Goal: Transaction & Acquisition: Purchase product/service

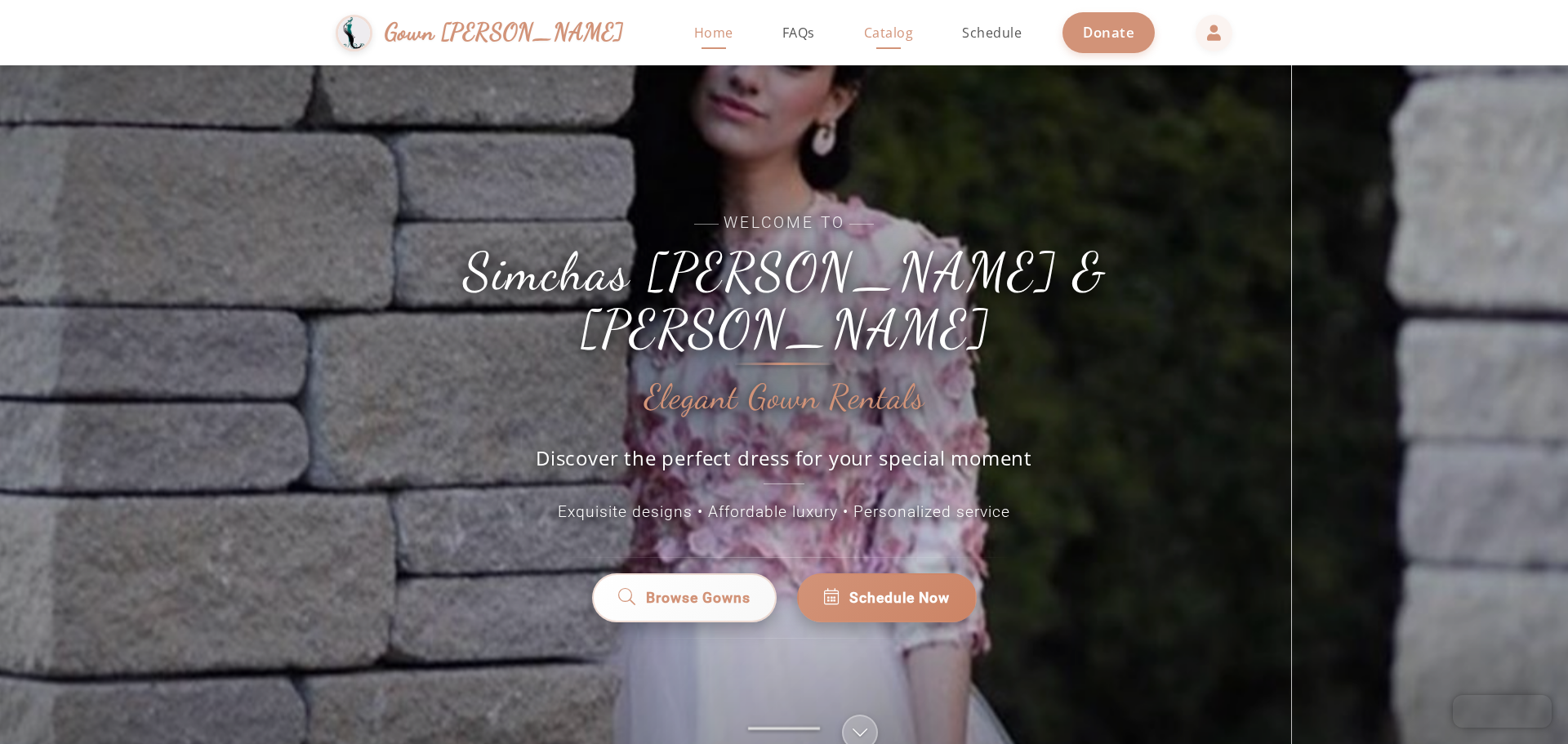
click at [864, 38] on span "Catalog" at bounding box center [889, 33] width 50 height 18
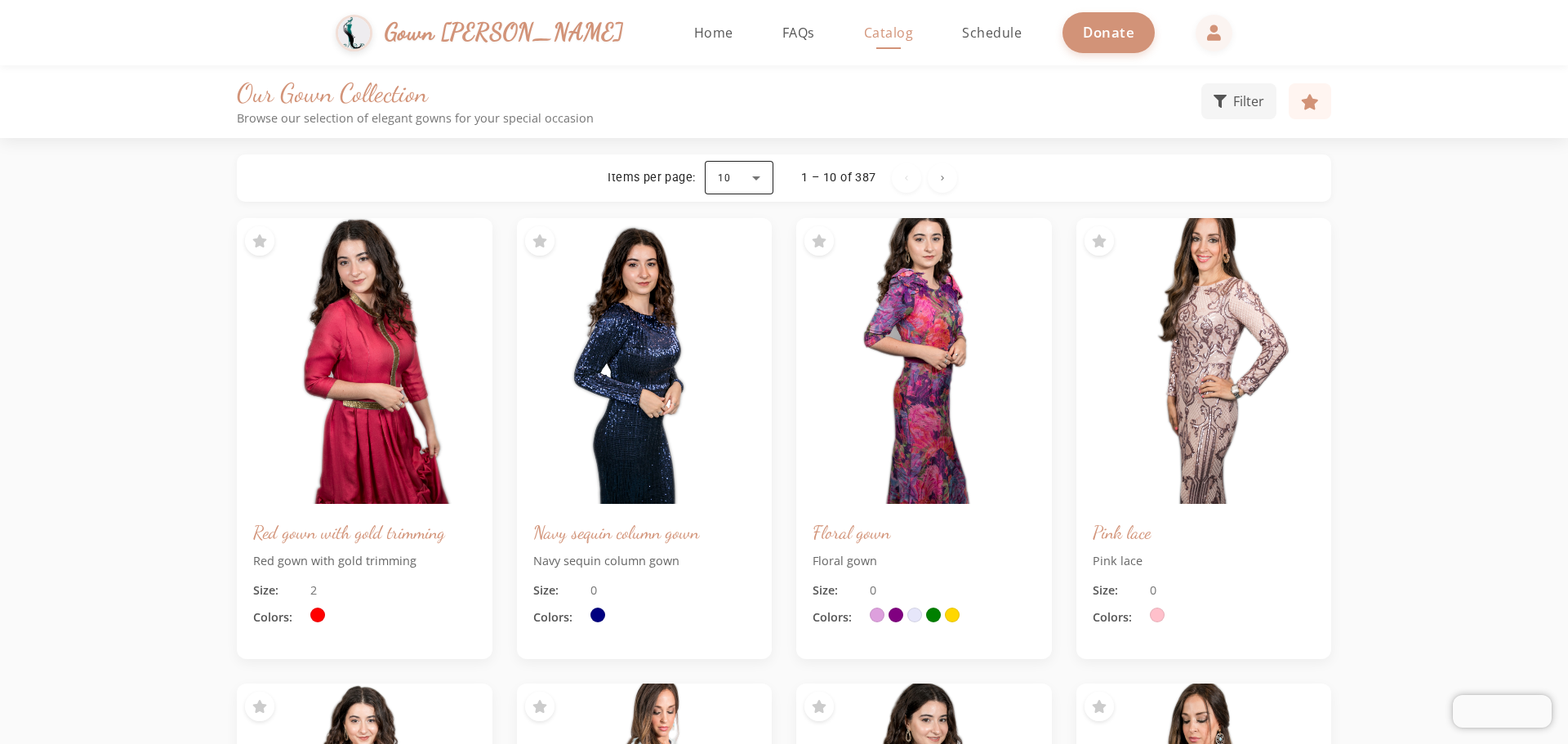
click at [752, 180] on div at bounding box center [738, 178] width 68 height 39
click at [730, 377] on span "100" at bounding box center [730, 377] width 24 height 19
click at [1256, 85] on button "Filter" at bounding box center [1238, 99] width 75 height 36
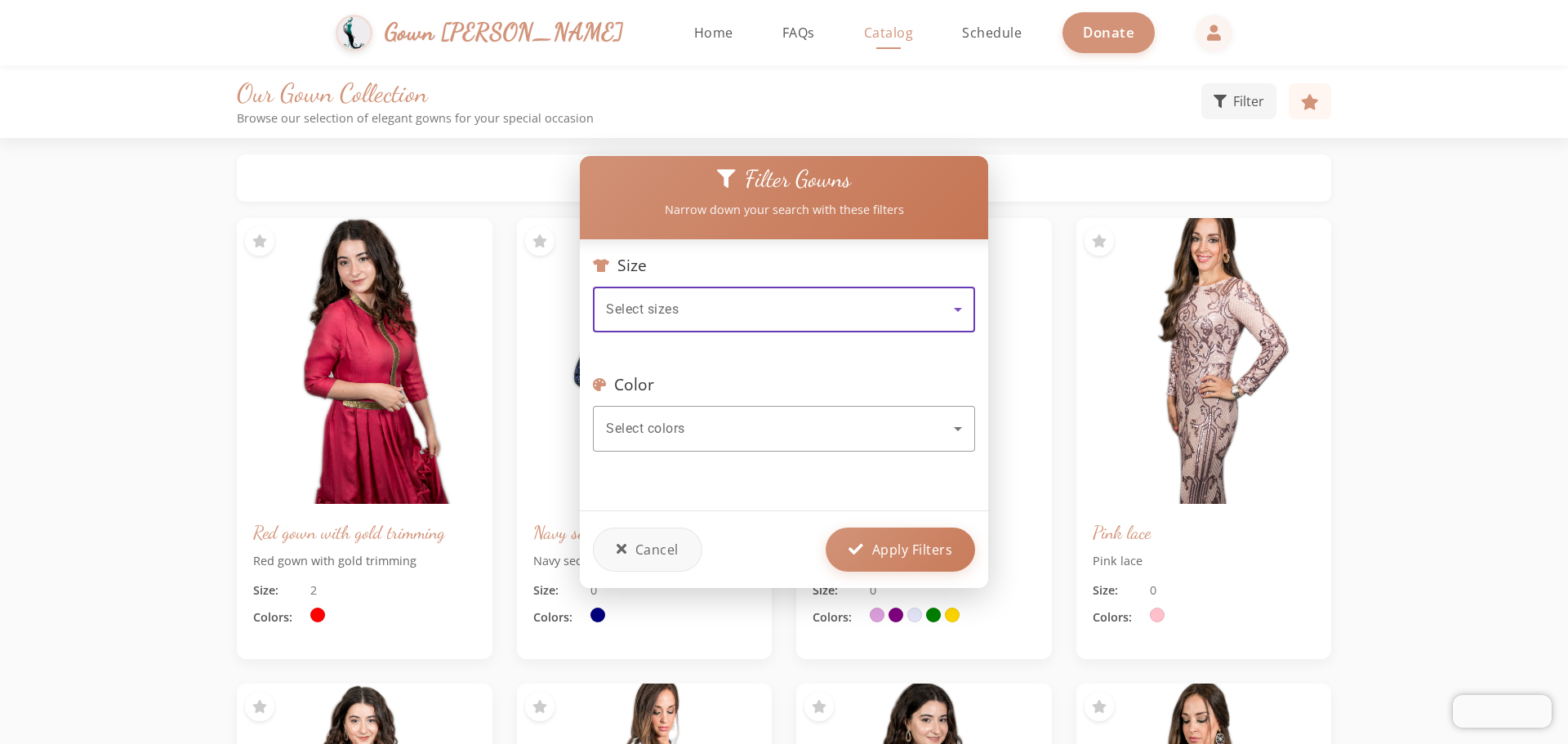
click at [750, 320] on div "Select sizes" at bounding box center [784, 310] width 356 height 46
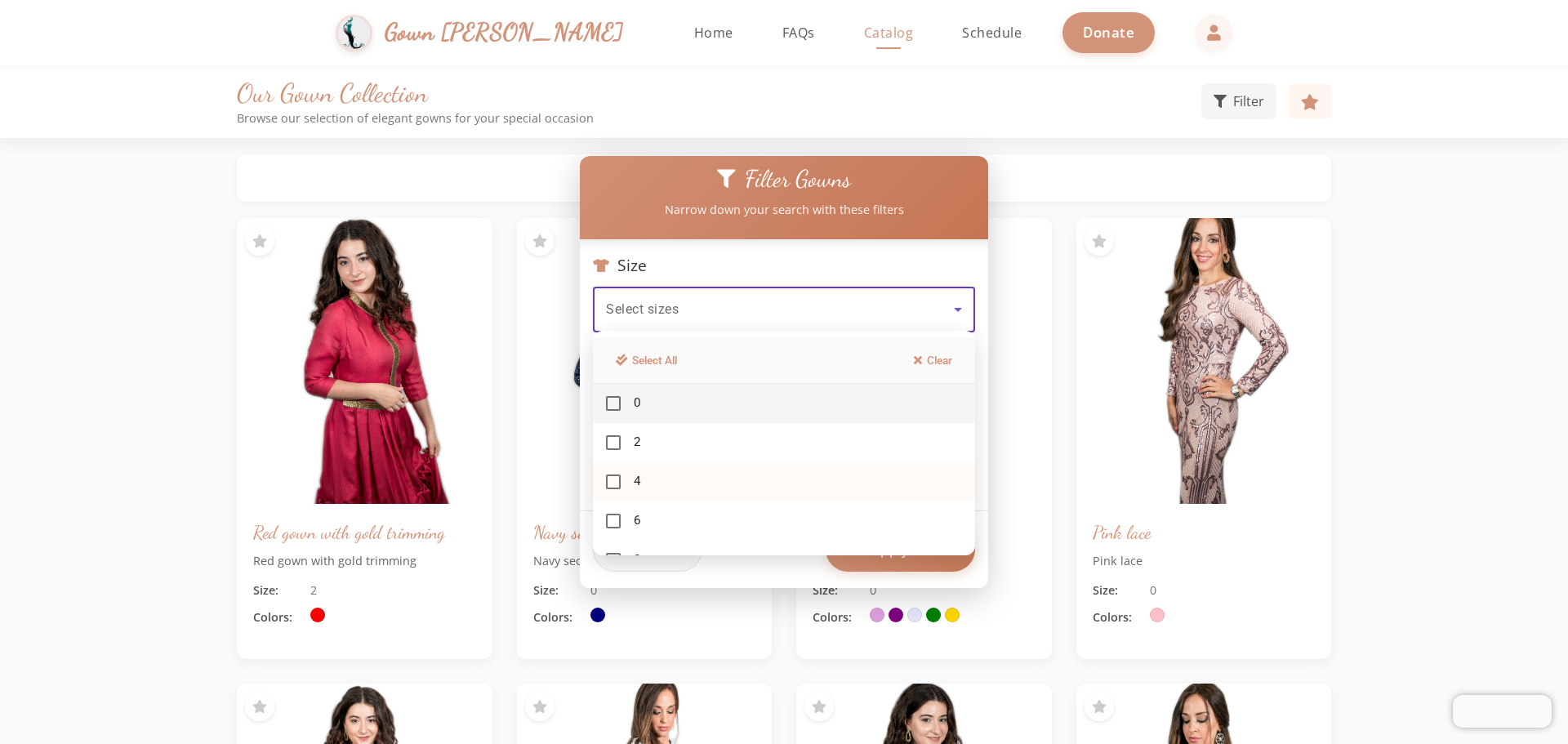
click at [626, 480] on mat-option "4" at bounding box center [784, 482] width 383 height 39
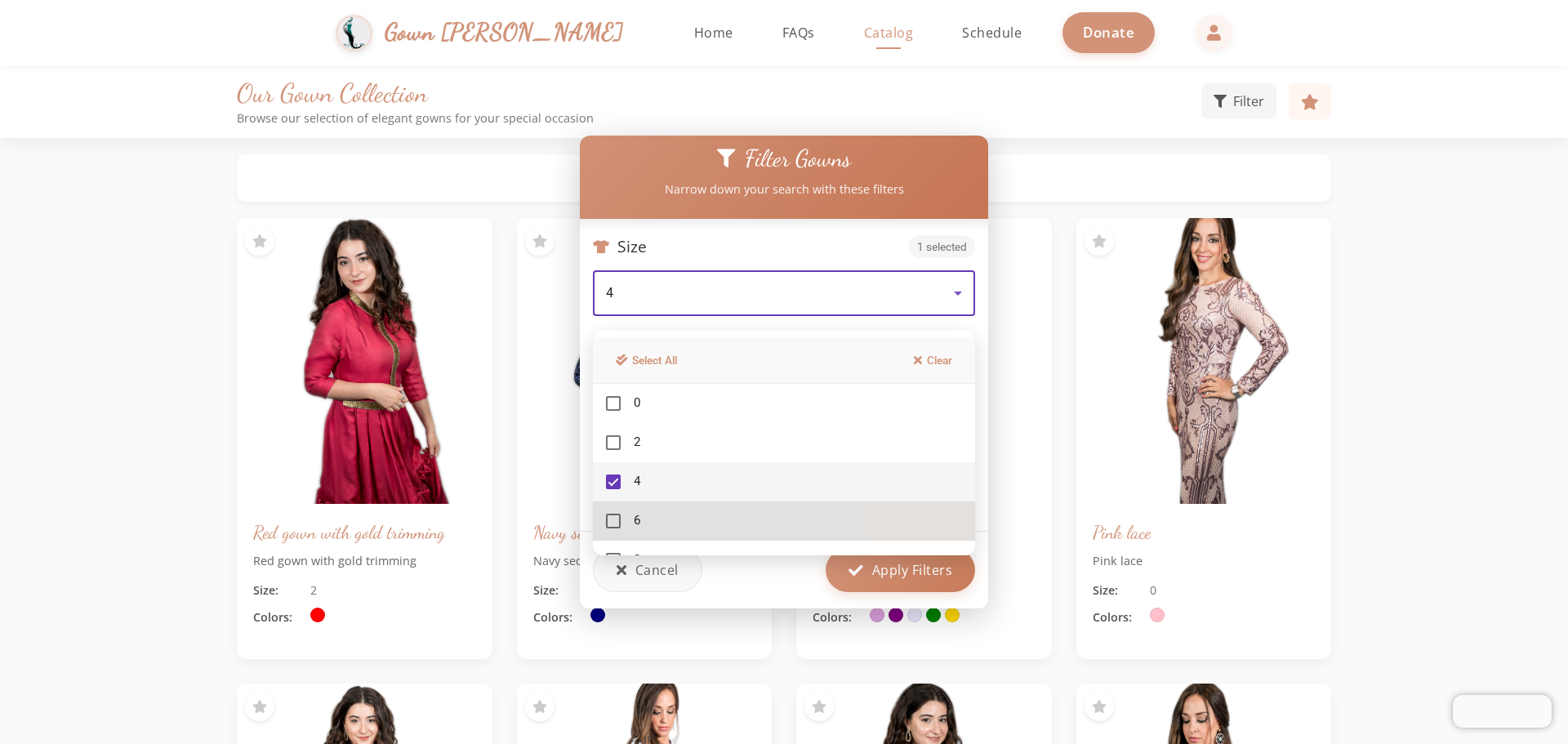
click at [610, 517] on mat-pseudo-checkbox at bounding box center [612, 520] width 14 height 14
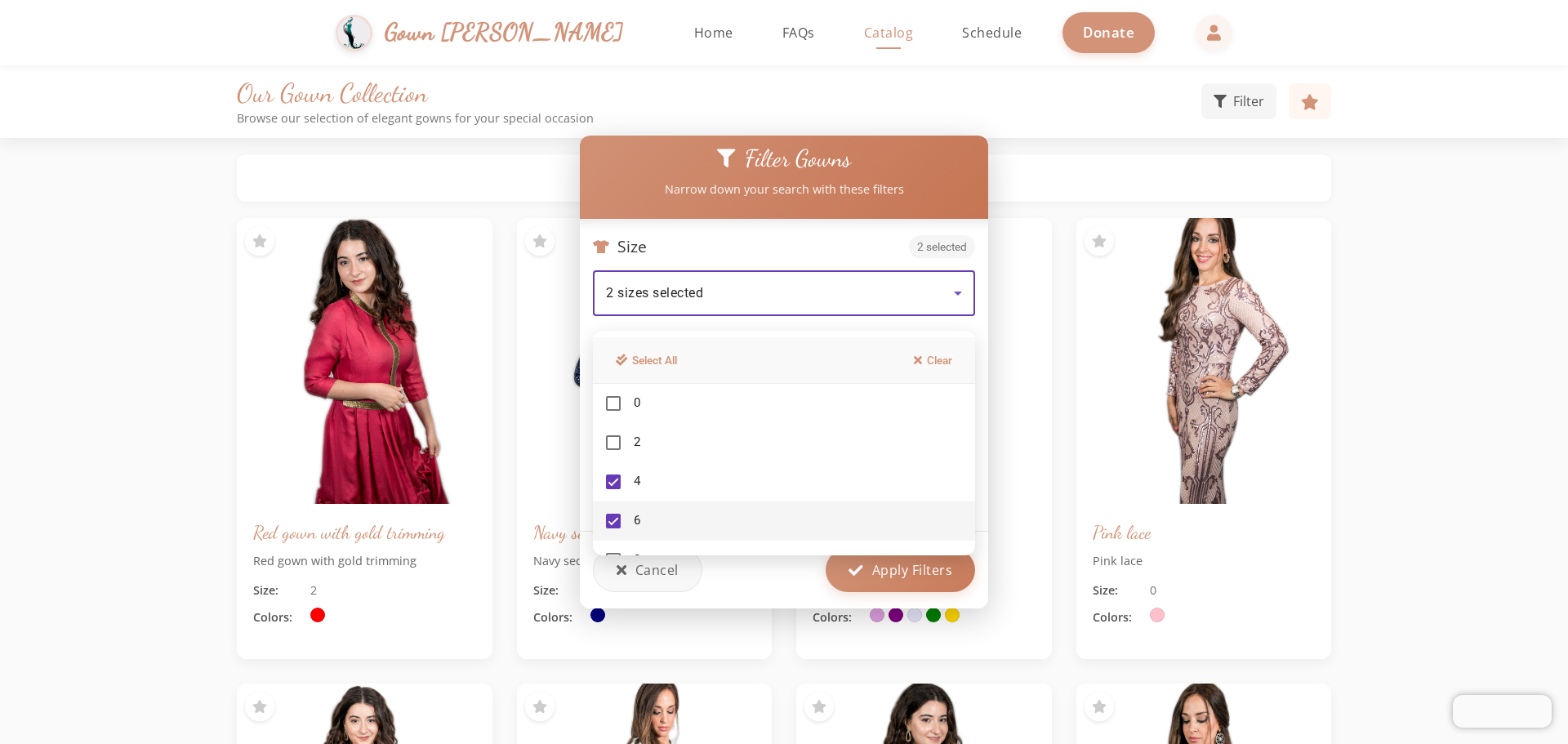
click at [863, 575] on div at bounding box center [784, 372] width 1568 height 744
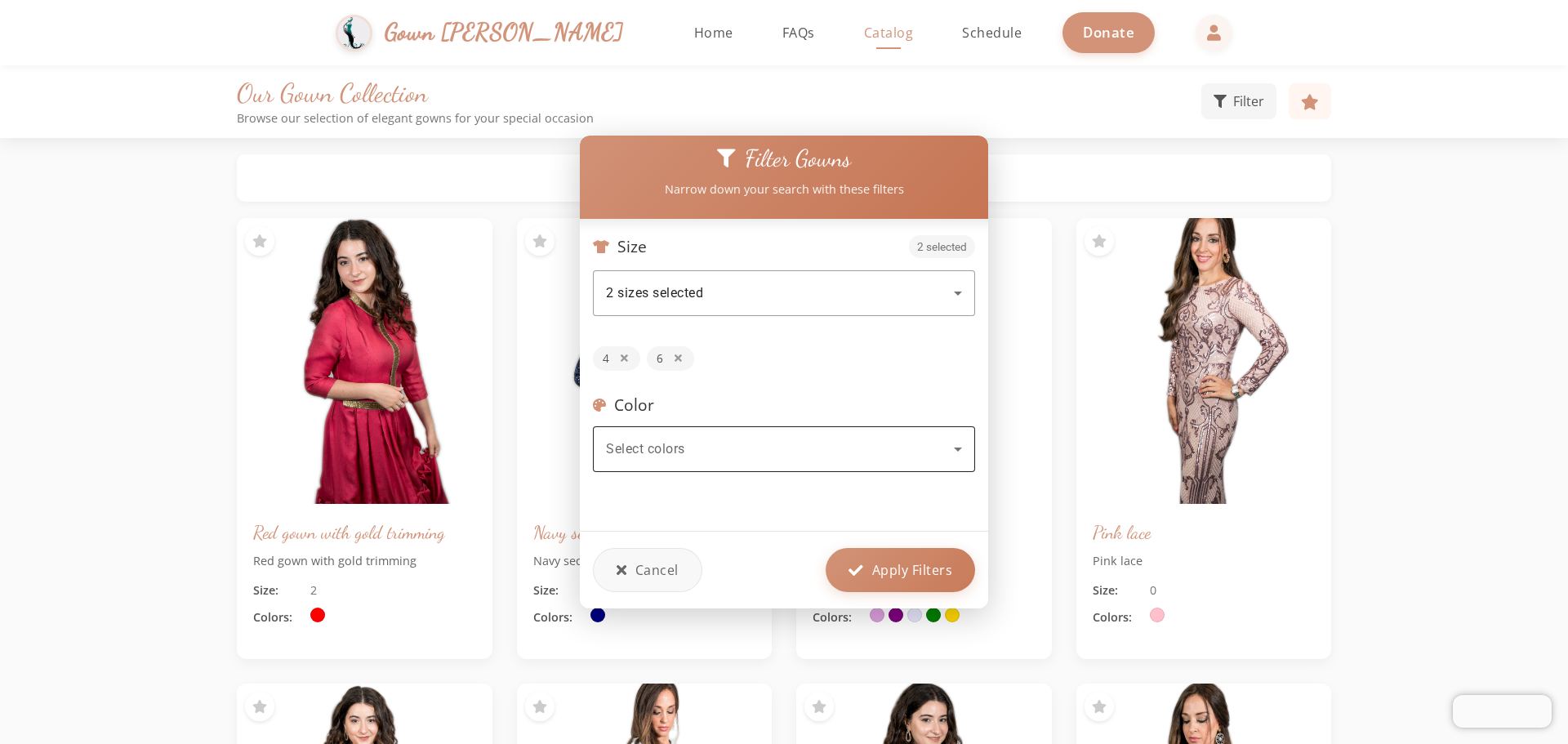
click at [812, 447] on div "Select colors" at bounding box center [780, 449] width 348 height 19
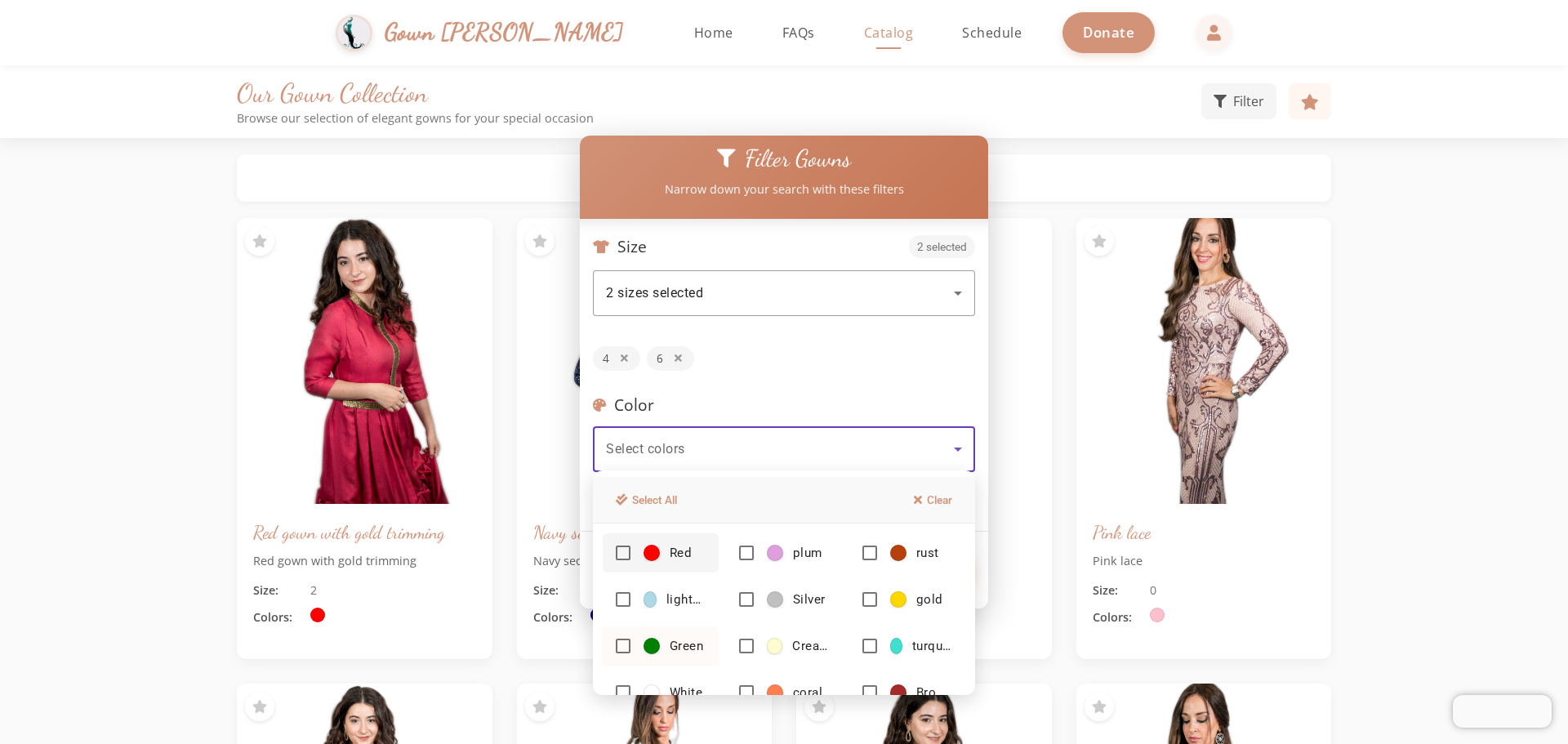
click at [665, 632] on mat-option "Green" at bounding box center [660, 646] width 116 height 39
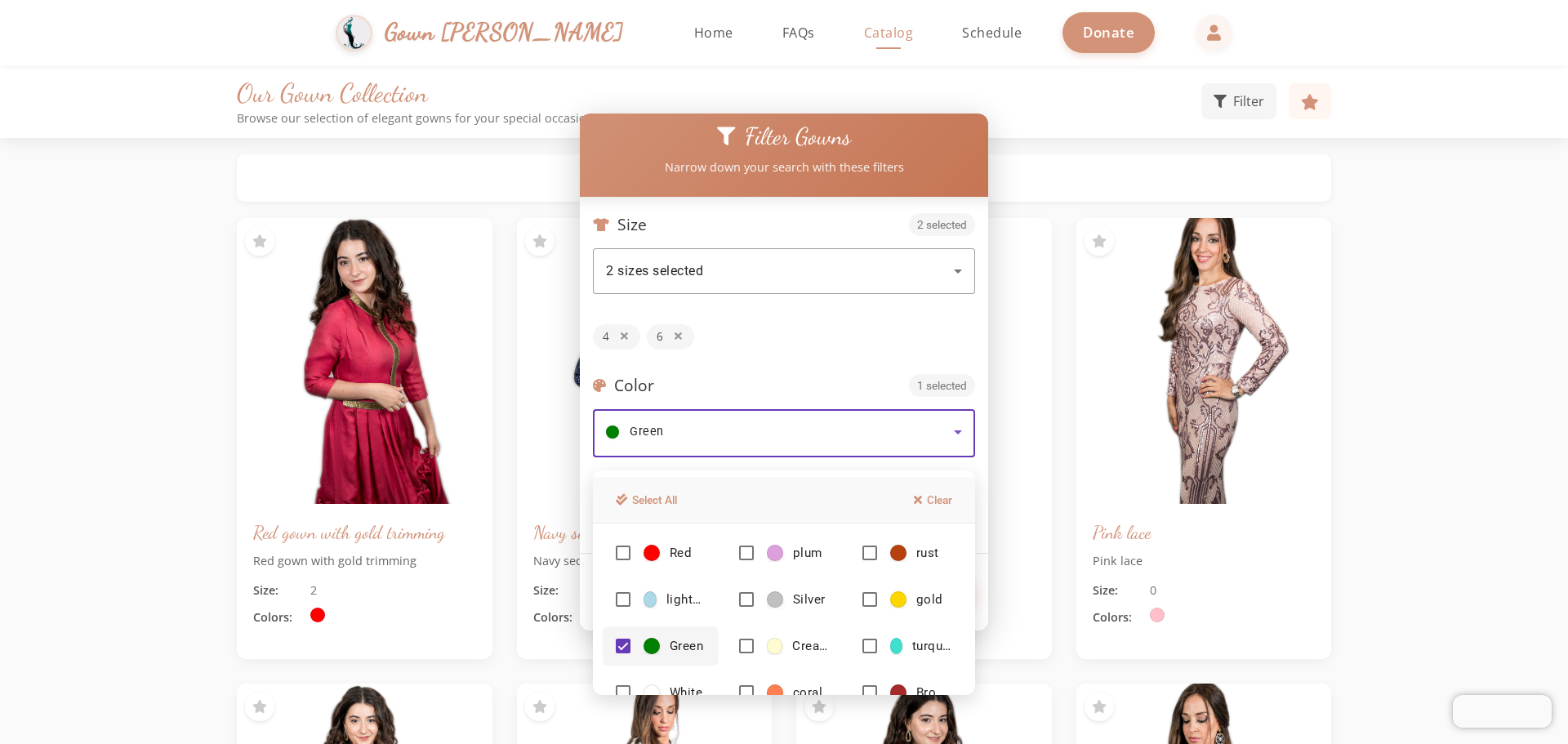
click at [873, 298] on div at bounding box center [784, 372] width 1568 height 744
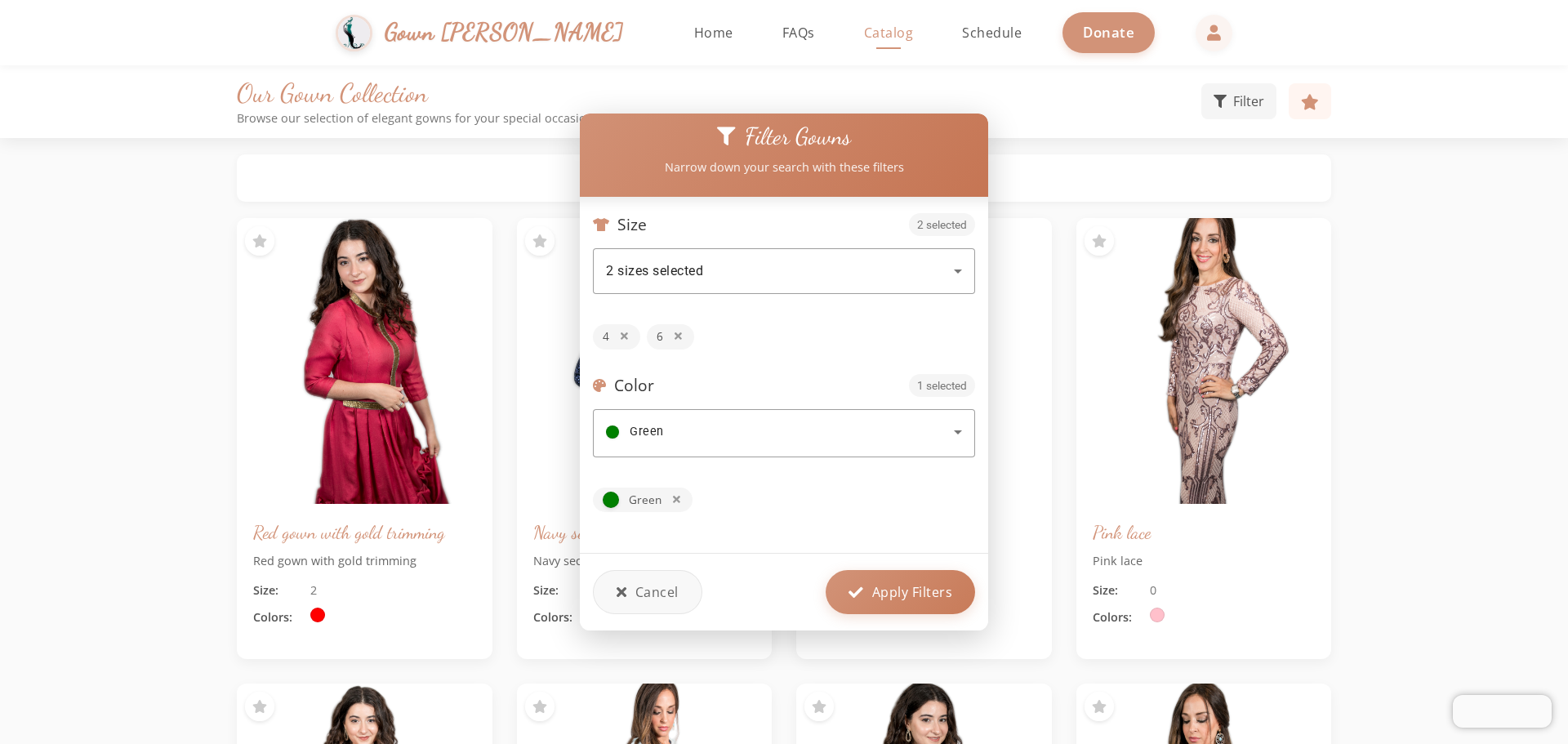
drag, startPoint x: 853, startPoint y: 542, endPoint x: 853, endPoint y: 561, distance: 19.0
click at [849, 554] on div "Filter Gowns Narrow down your search with these filters Size 2 selected 2 sizes…" at bounding box center [784, 362] width 409 height 537
click at [884, 581] on span "Apply Filters" at bounding box center [912, 590] width 81 height 19
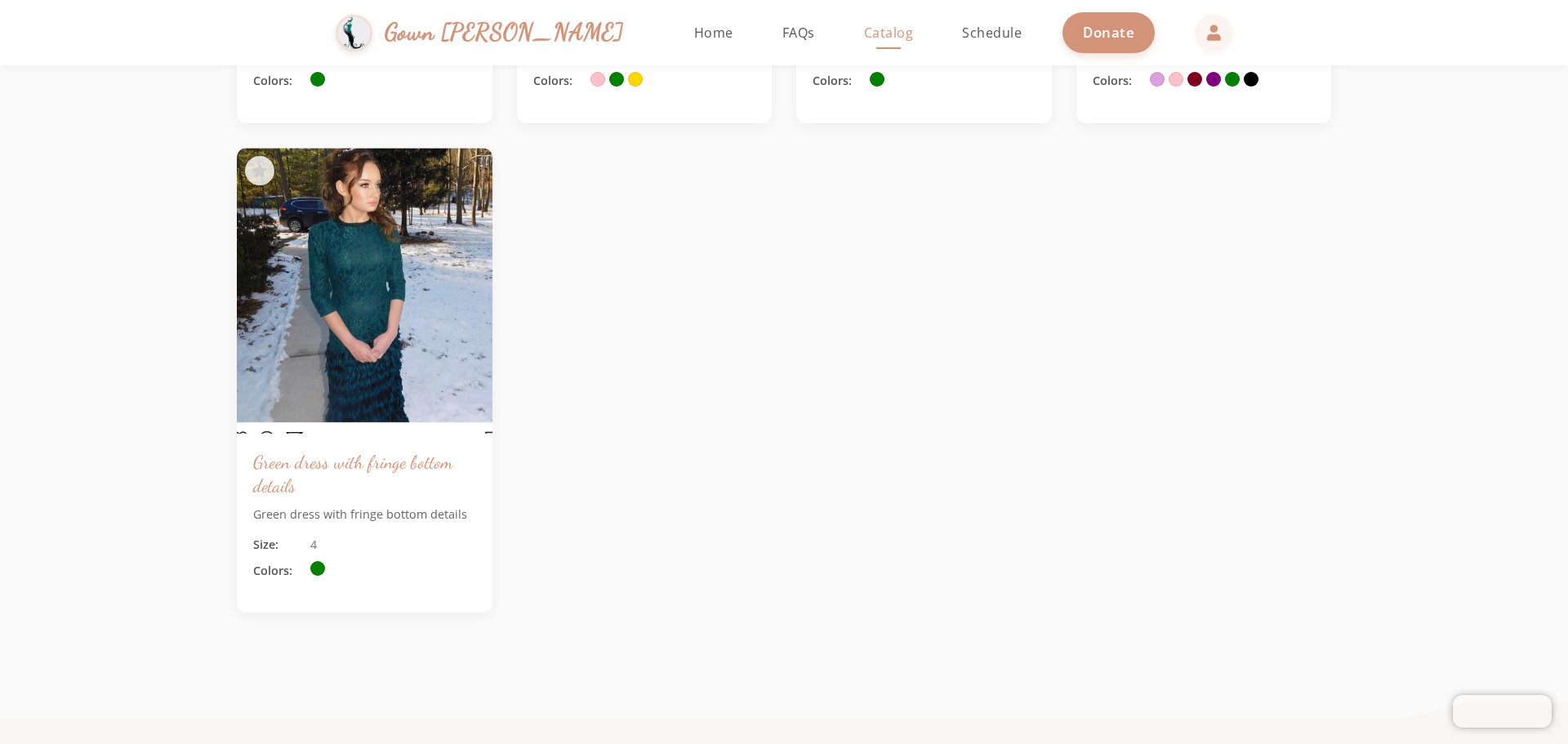
scroll to position [1143, 0]
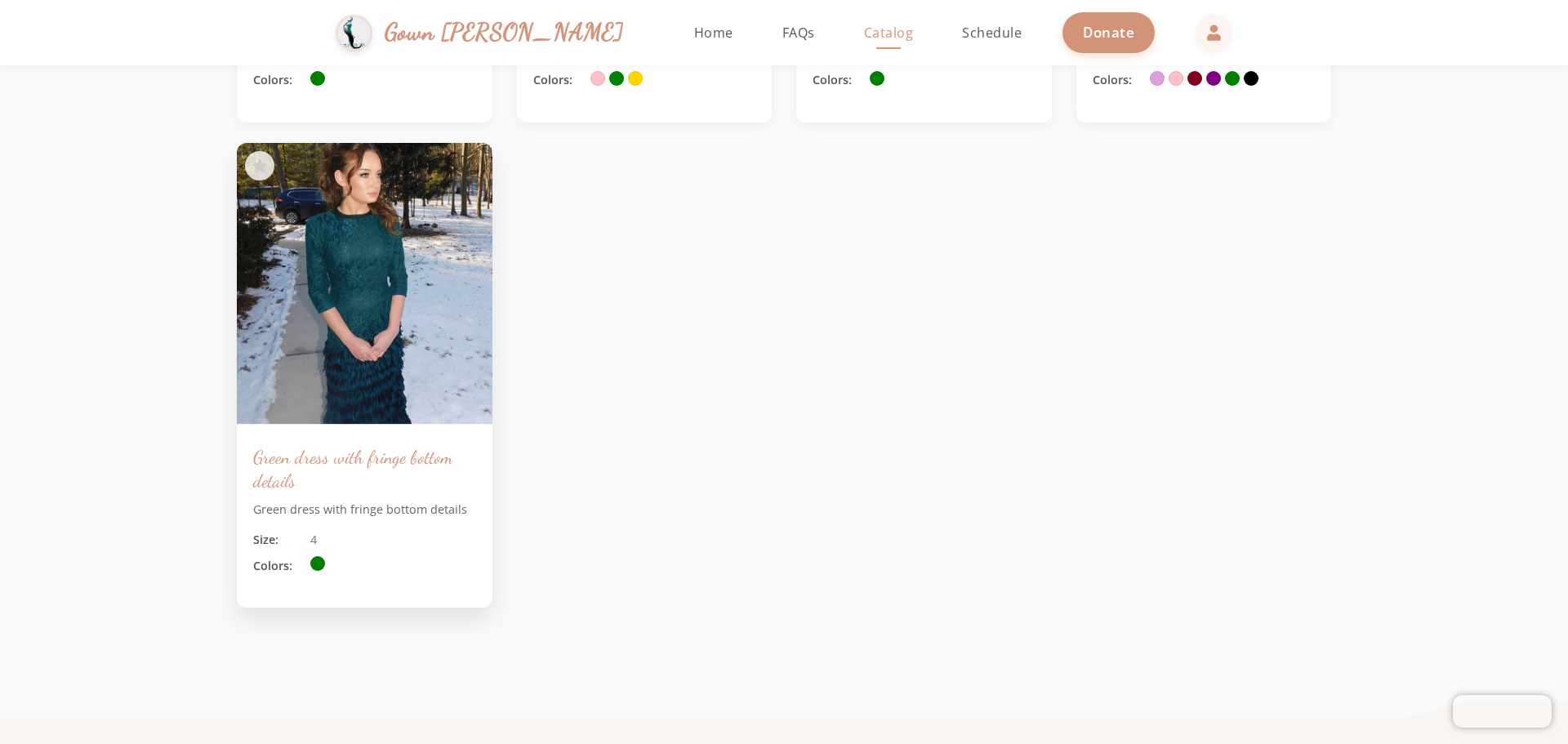
click at [339, 342] on img at bounding box center [364, 285] width 268 height 301
click at [353, 270] on img at bounding box center [364, 285] width 268 height 301
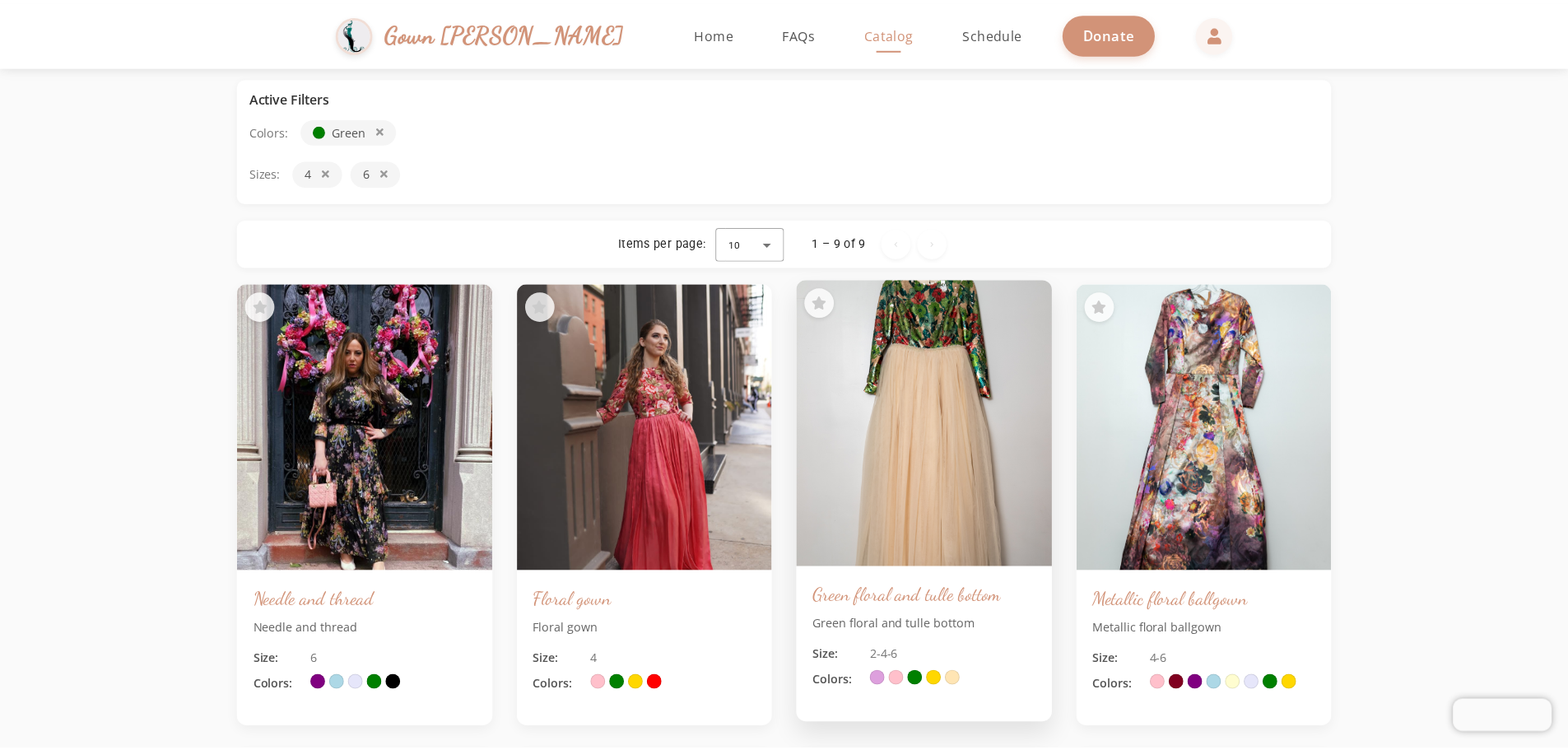
scroll to position [0, 0]
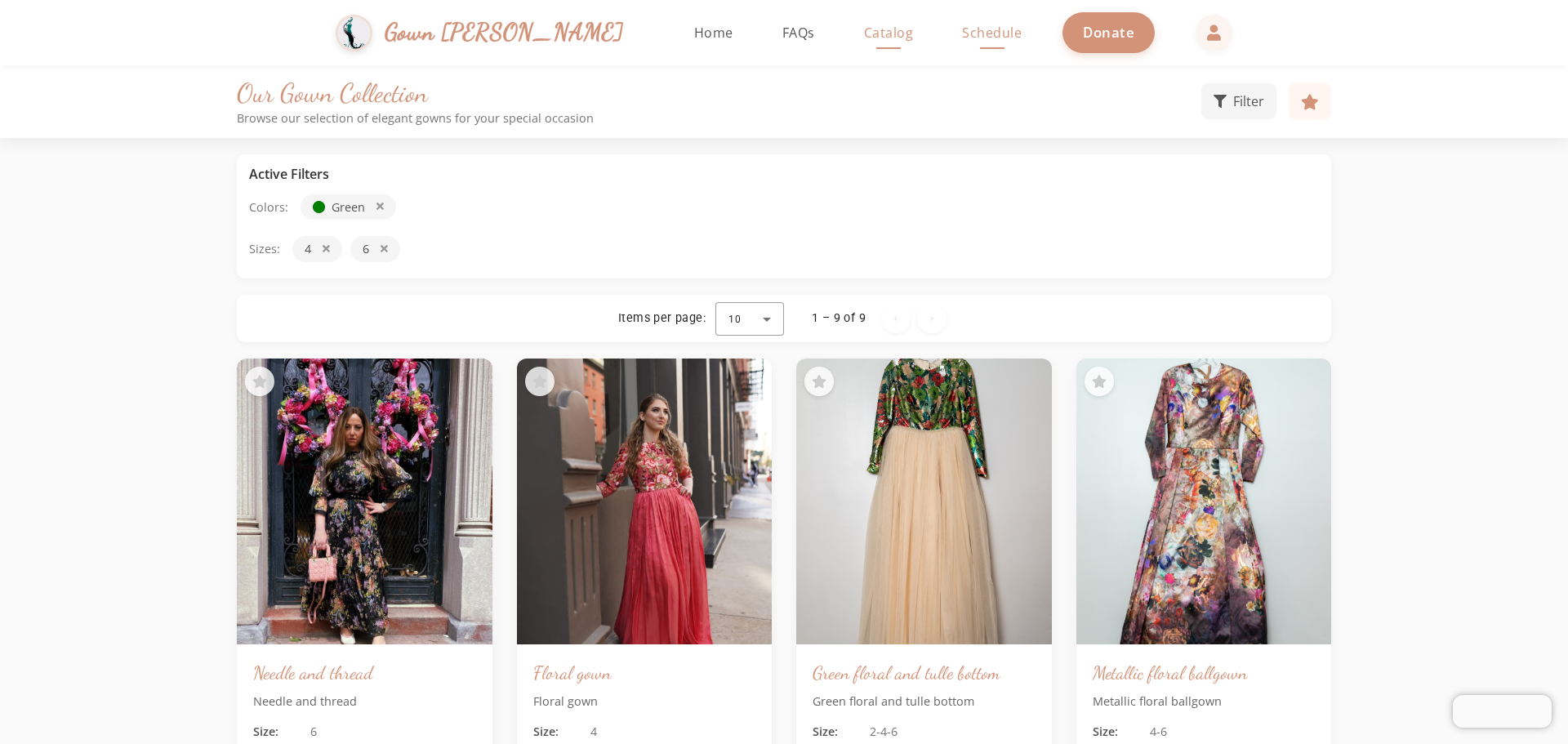
click at [962, 40] on span "Schedule" at bounding box center [992, 33] width 60 height 18
